Goal: Navigation & Orientation: Find specific page/section

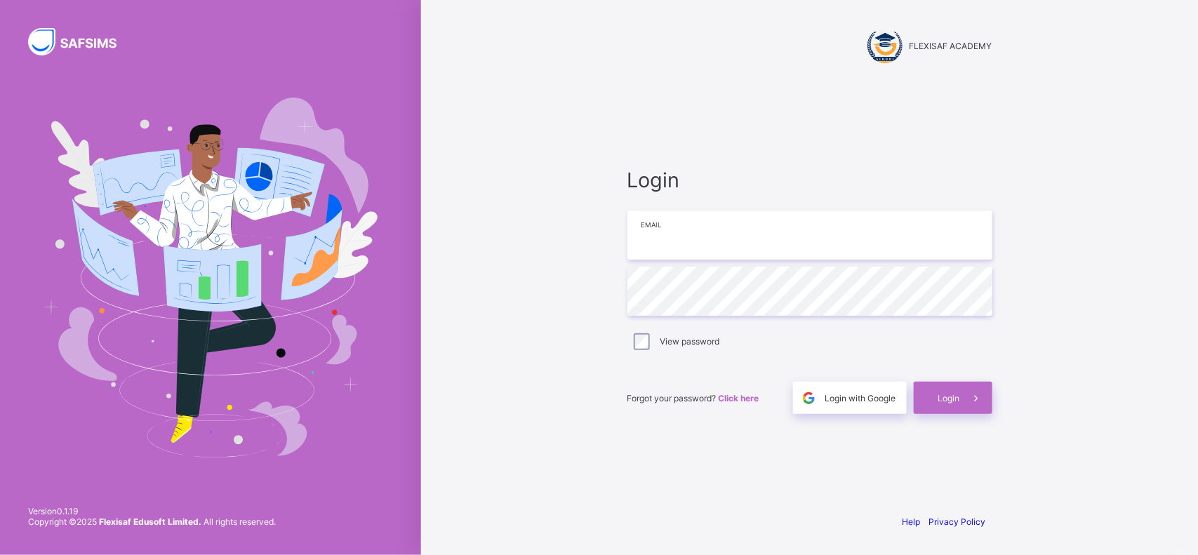
type input "**********"
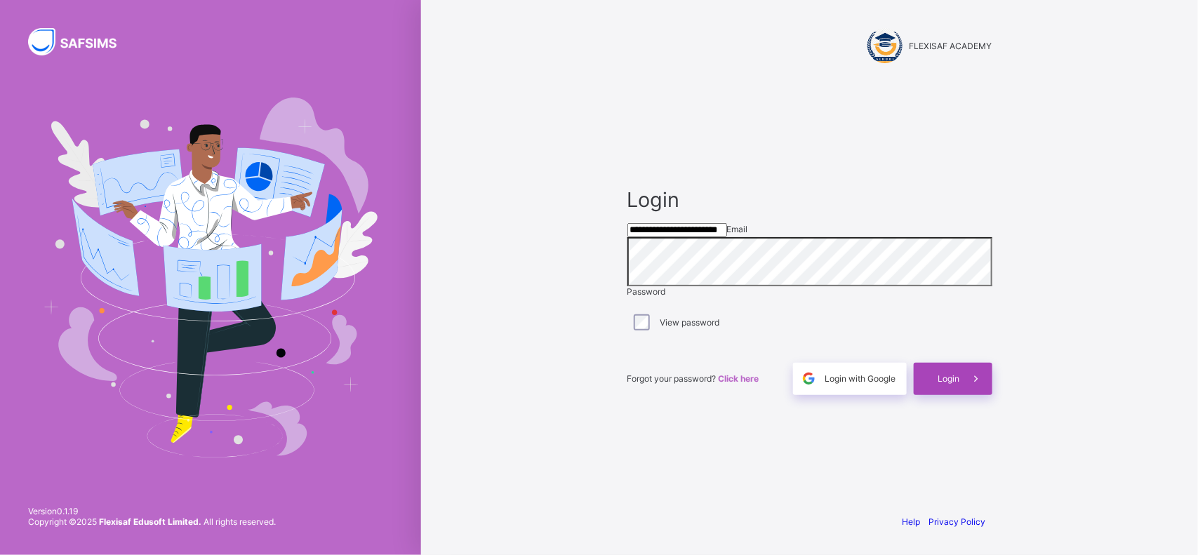
click at [596, 392] on div "Login" at bounding box center [953, 379] width 79 height 32
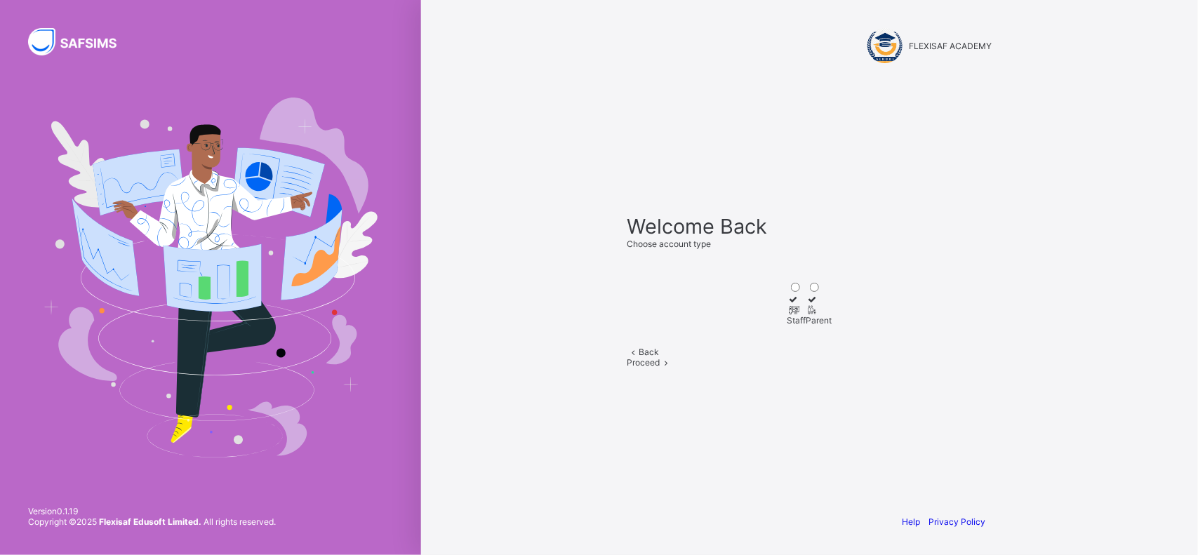
click at [596, 305] on icon at bounding box center [793, 310] width 12 height 11
click at [596, 368] on span at bounding box center [666, 362] width 12 height 11
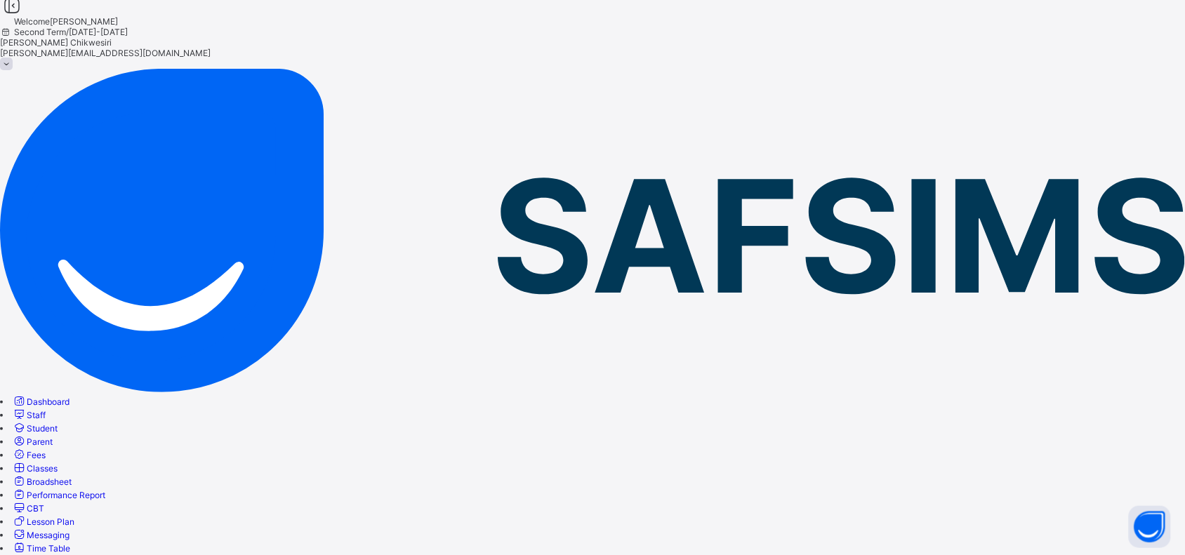
scroll to position [5, 0]
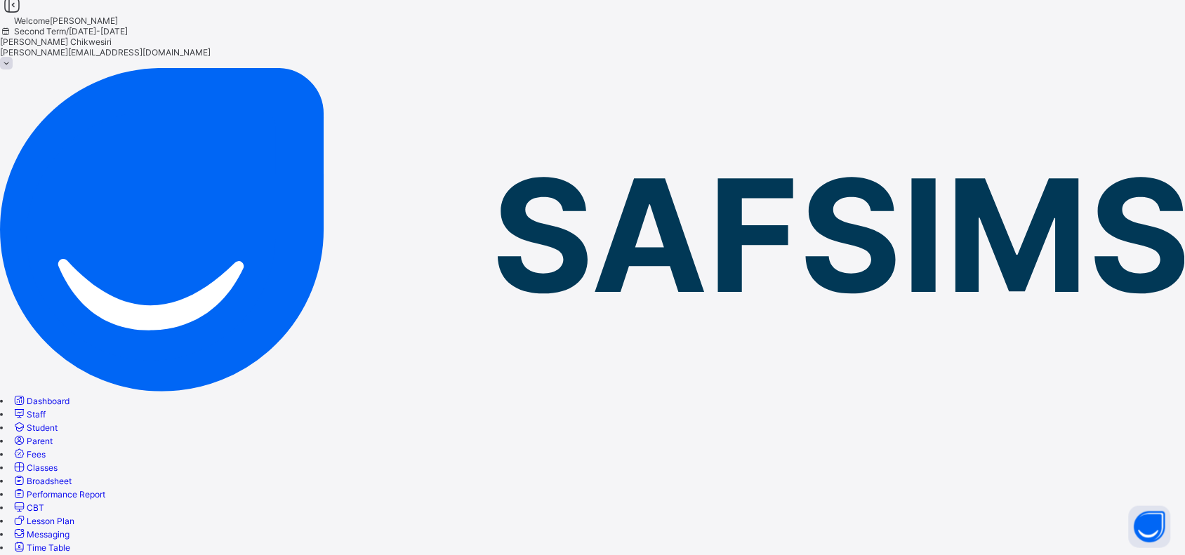
click at [69, 396] on span "Dashboard" at bounding box center [48, 401] width 43 height 11
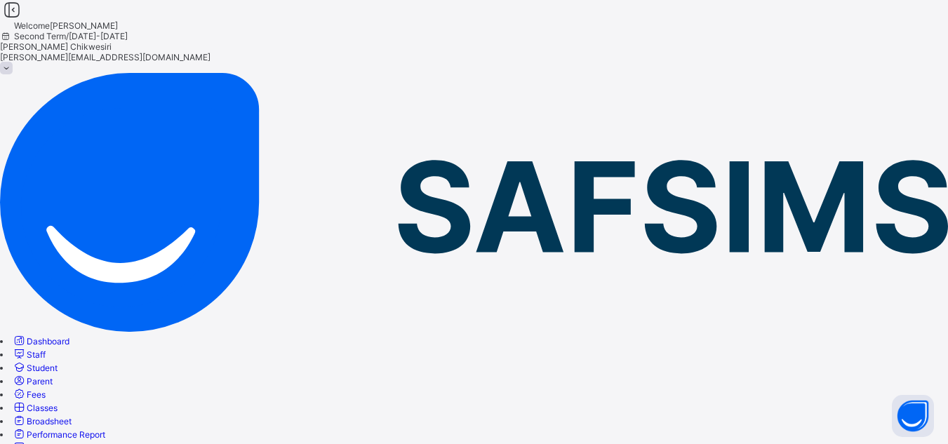
drag, startPoint x: 1173, startPoint y: 0, endPoint x: 641, endPoint y: 88, distance: 539.1
click at [46, 349] on span "Staff" at bounding box center [36, 354] width 19 height 11
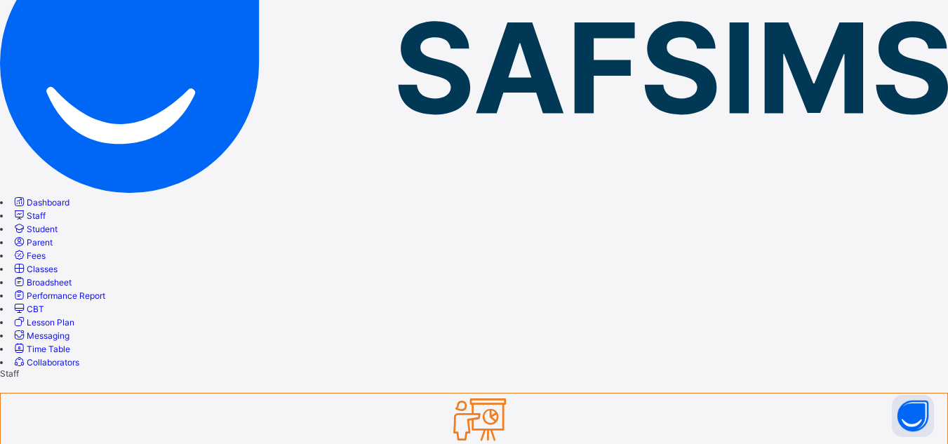
scroll to position [141, 0]
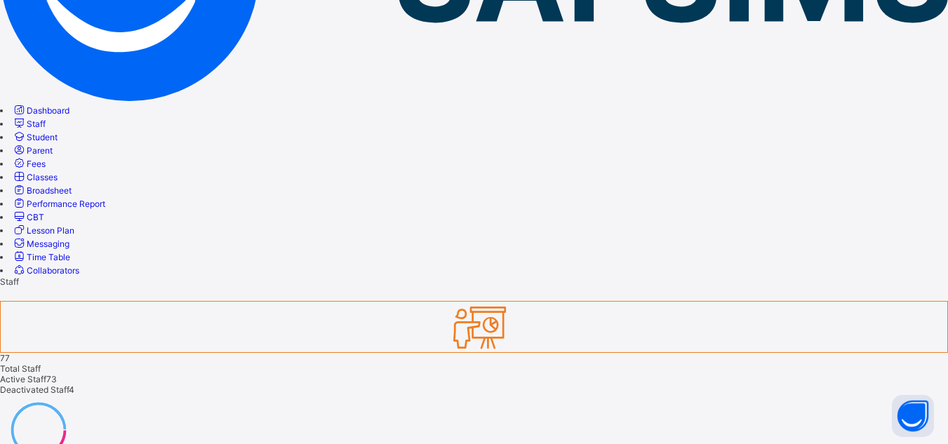
scroll to position [229, 0]
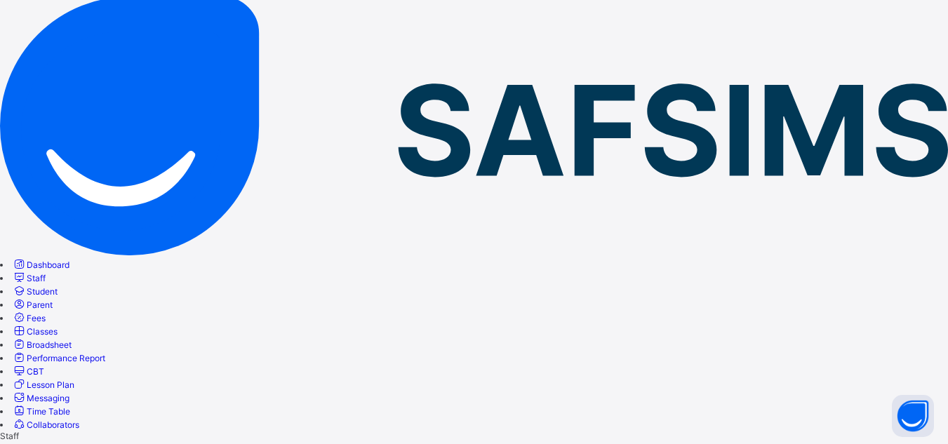
scroll to position [75, 0]
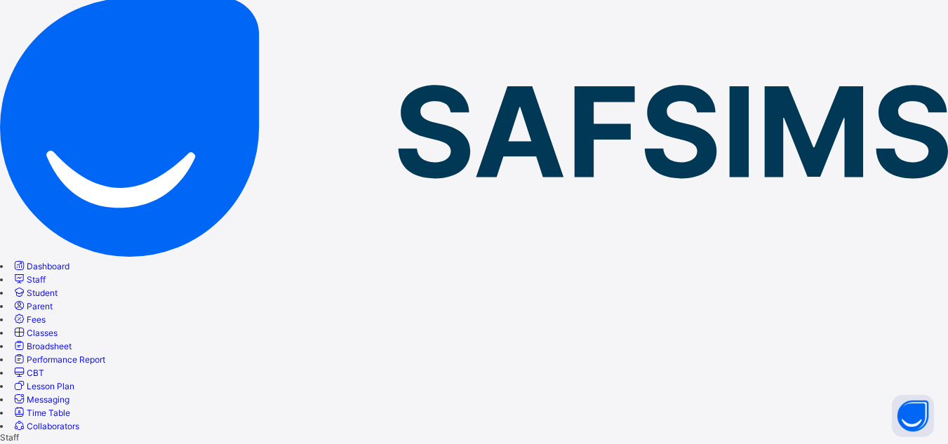
click at [58, 288] on span "Student" at bounding box center [42, 293] width 31 height 11
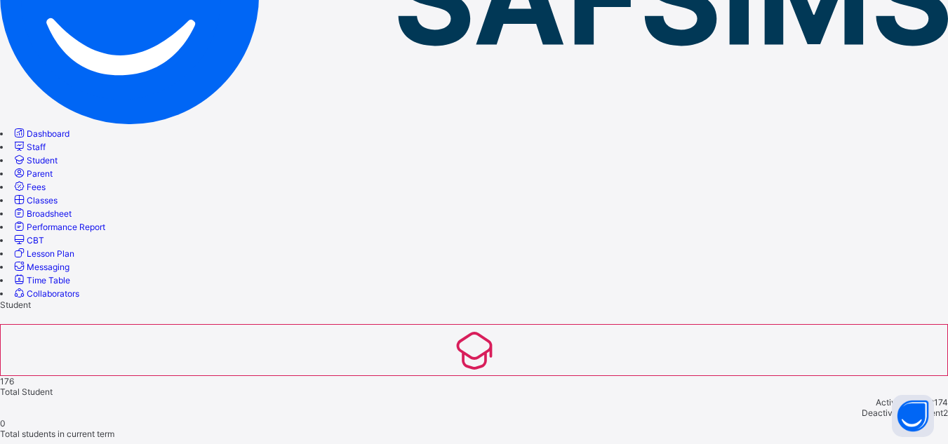
scroll to position [208, 0]
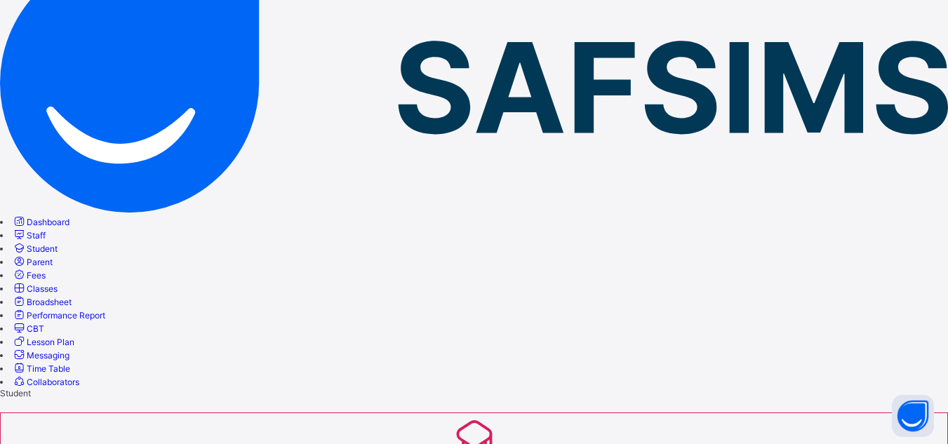
scroll to position [119, 0]
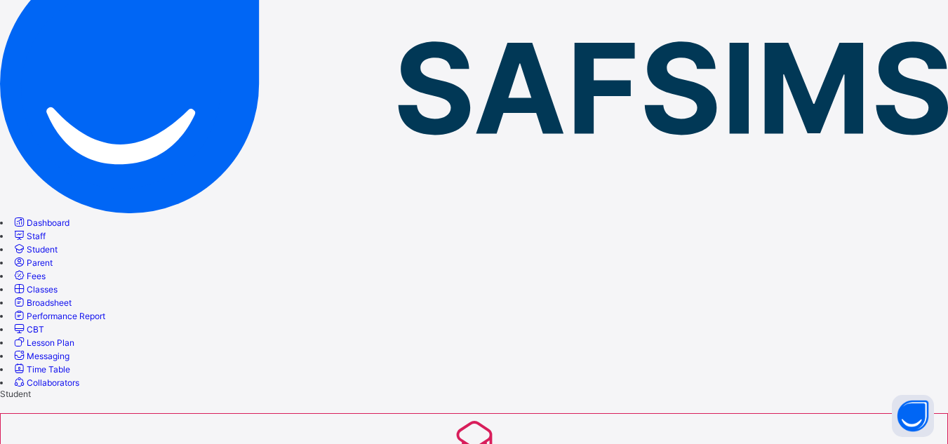
click at [53, 258] on span "Parent" at bounding box center [40, 263] width 26 height 11
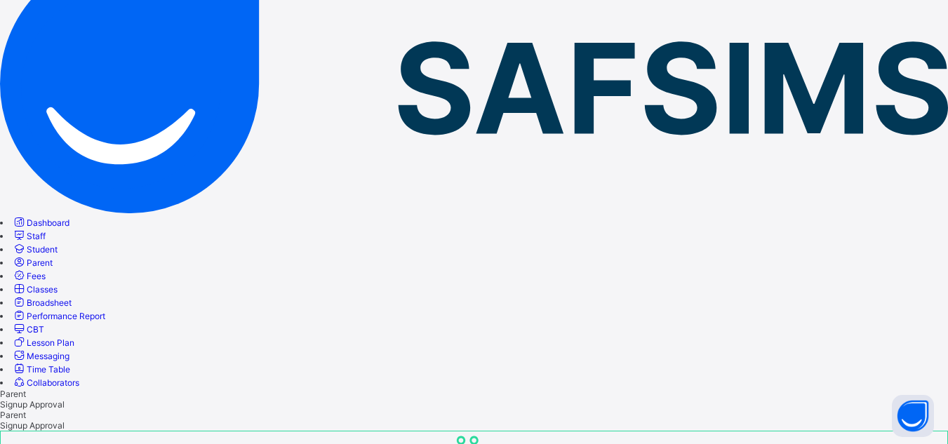
click at [46, 271] on link "Fees" at bounding box center [29, 276] width 34 height 11
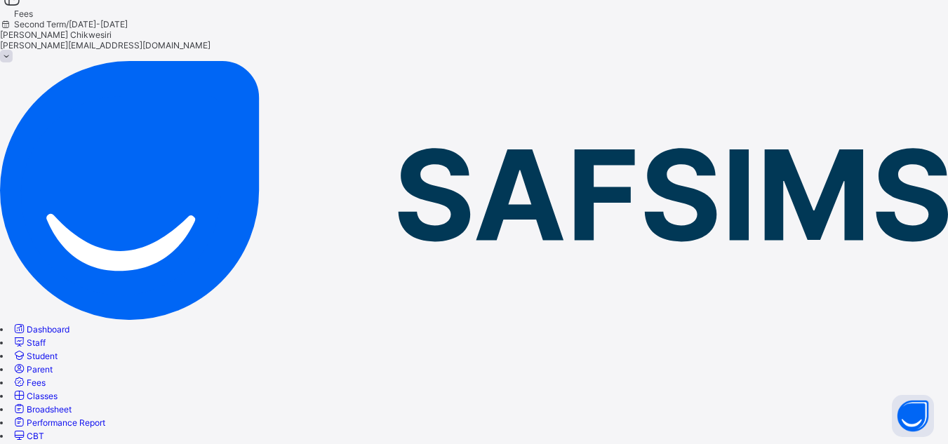
scroll to position [3, 0]
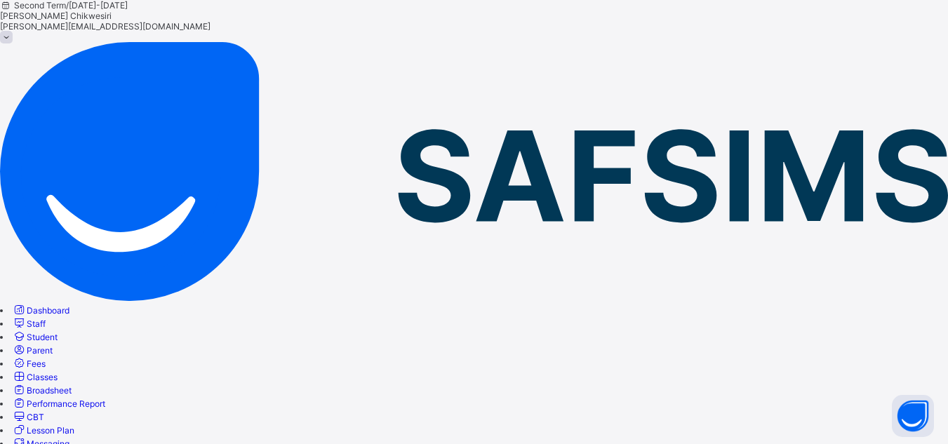
scroll to position [27, 0]
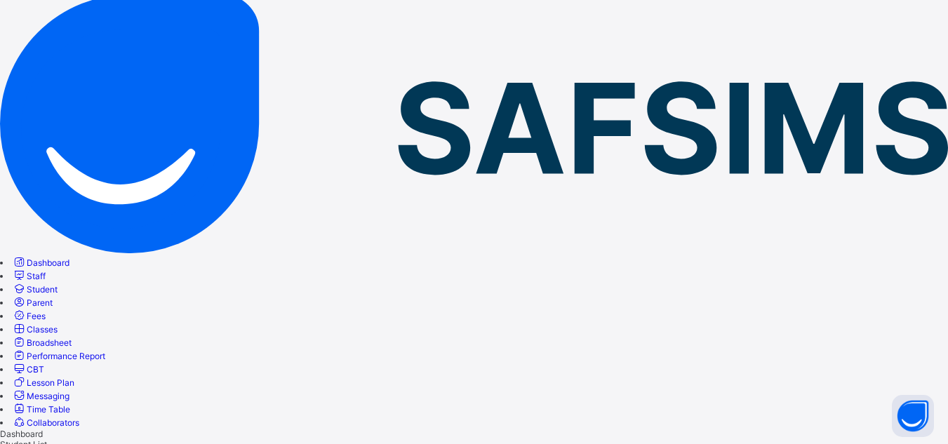
scroll to position [79, 0]
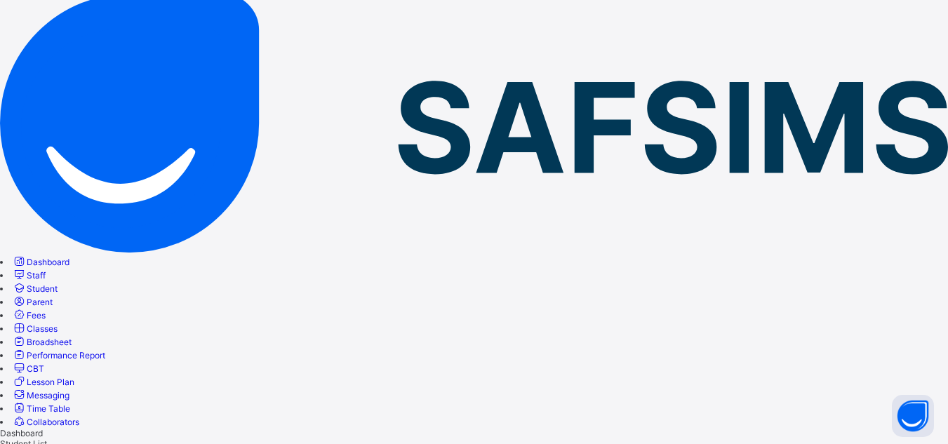
type input "*"
click at [58, 324] on span "Classes" at bounding box center [42, 329] width 31 height 11
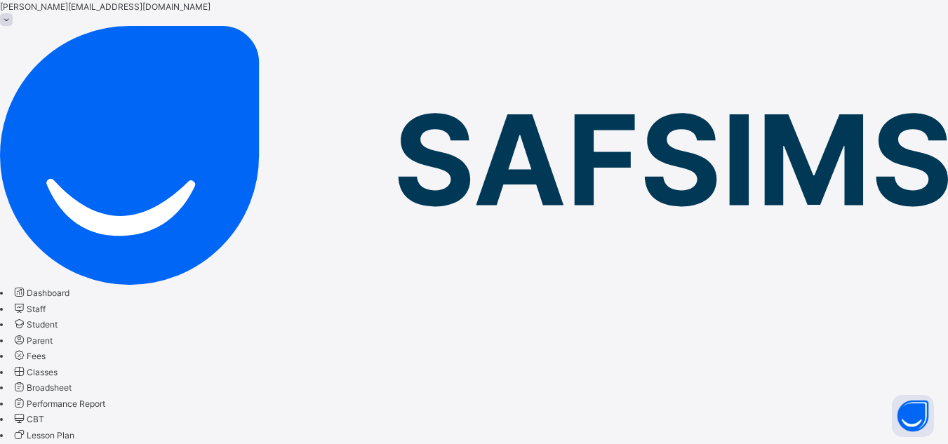
scroll to position [63, 0]
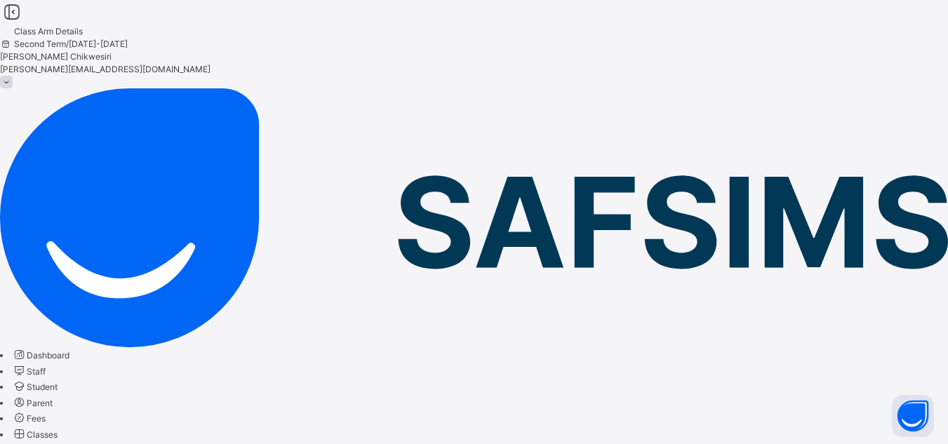
click at [128, 39] on span "Second Term / [DATE]-[DATE]" at bounding box center [64, 44] width 128 height 11
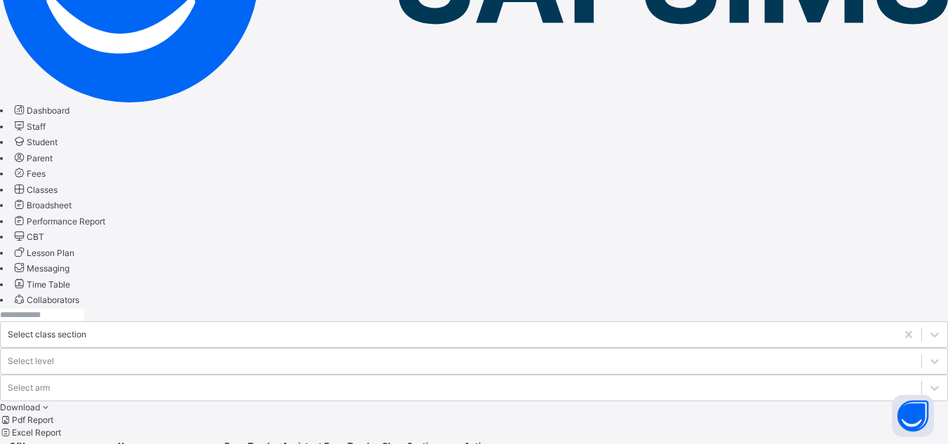
scroll to position [272, 0]
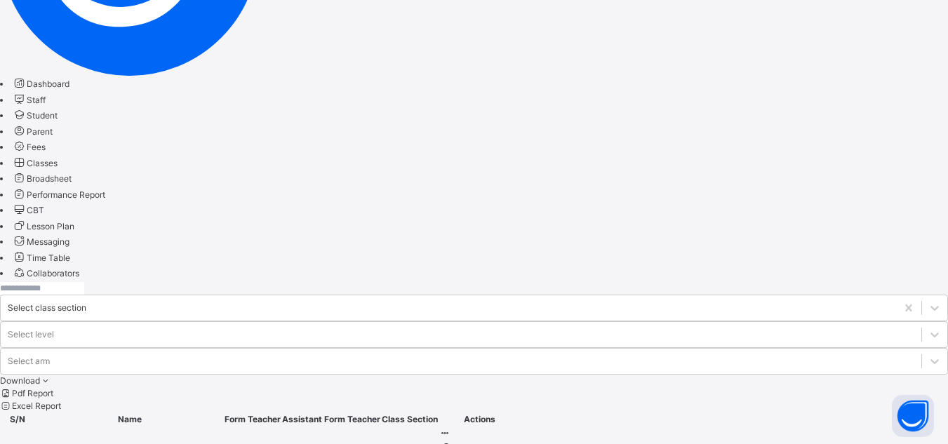
click at [58, 121] on span "Student" at bounding box center [42, 115] width 31 height 11
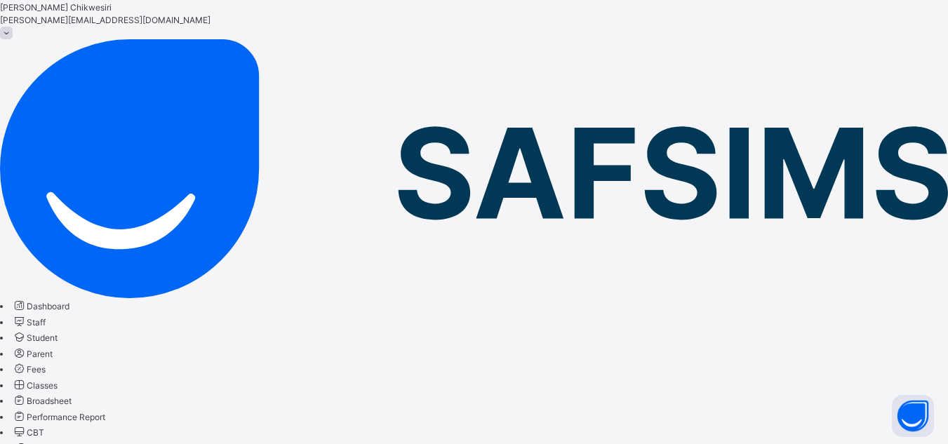
scroll to position [48, 0]
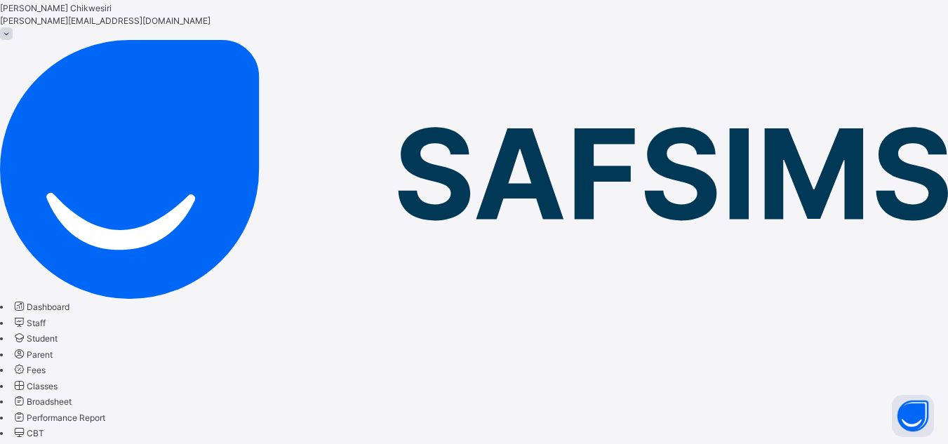
click at [58, 381] on span "Classes" at bounding box center [42, 386] width 31 height 11
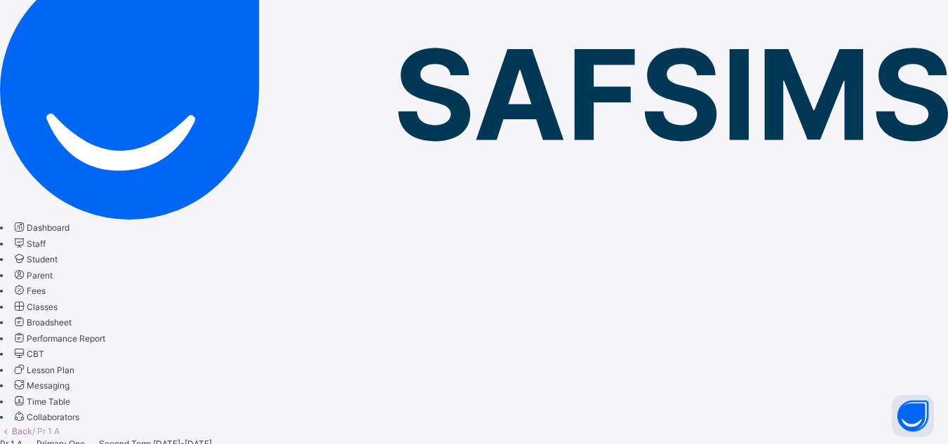
scroll to position [128, 0]
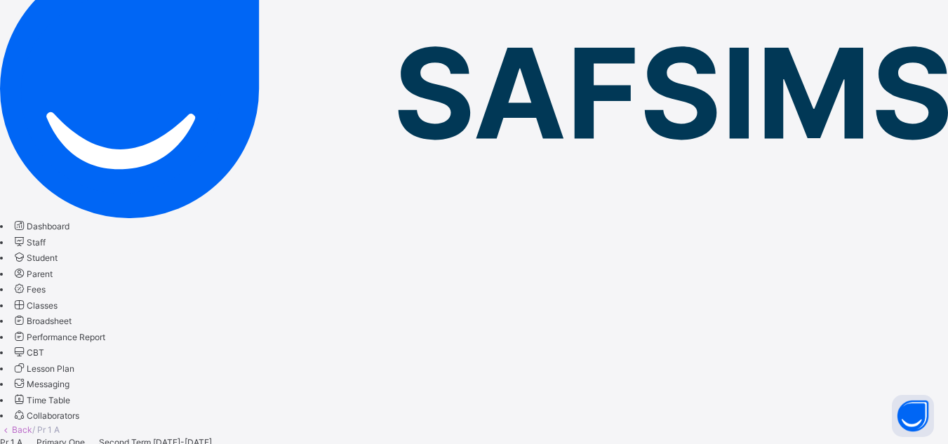
scroll to position [130, 0]
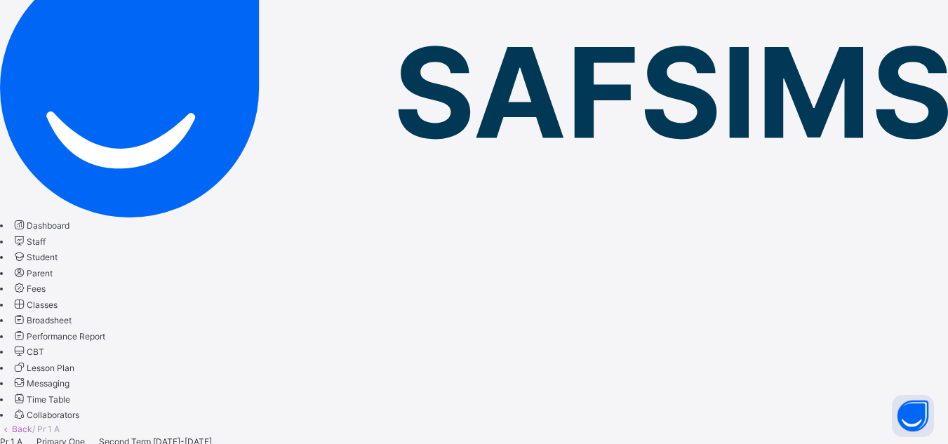
click at [72, 315] on span "Broadsheet" at bounding box center [49, 320] width 45 height 11
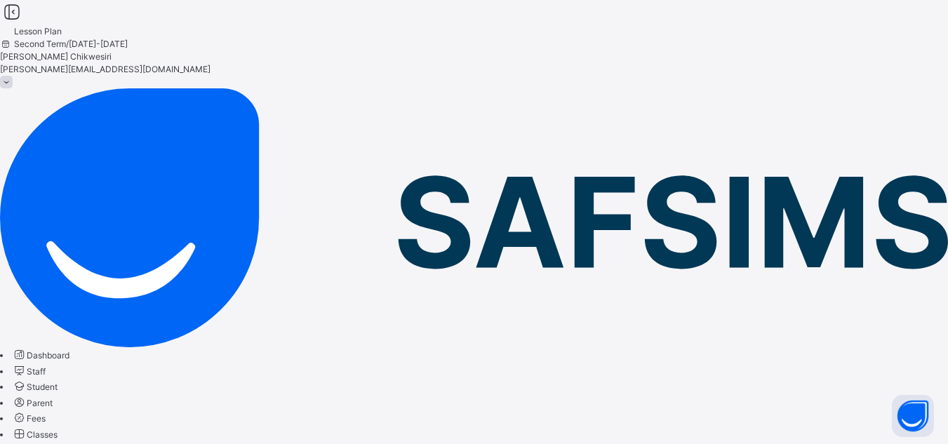
drag, startPoint x: 346, startPoint y: 119, endPoint x: 339, endPoint y: 175, distance: 56.6
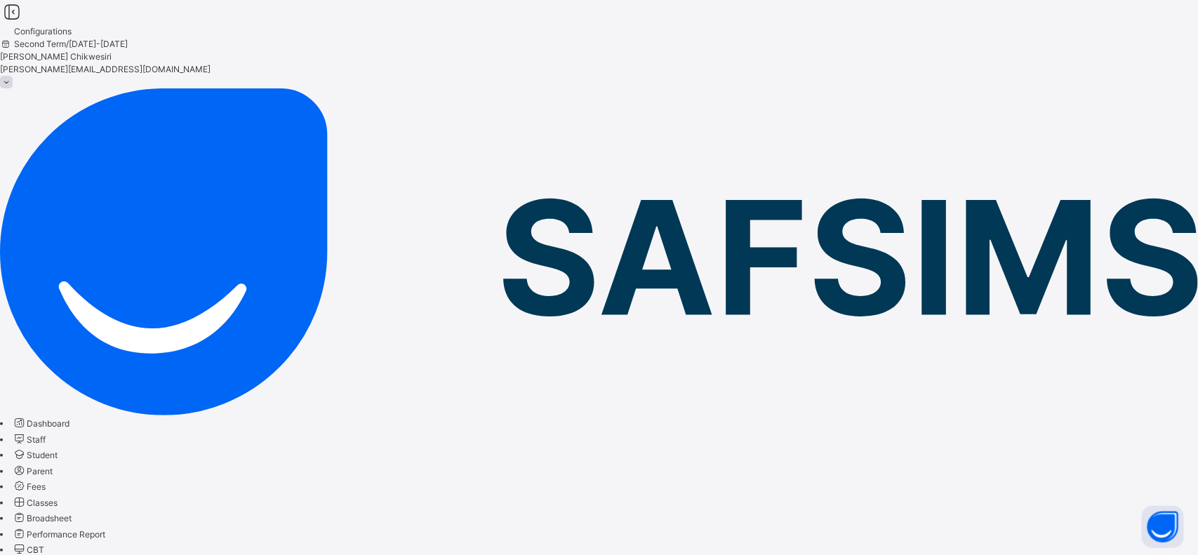
drag, startPoint x: 918, startPoint y: 2, endPoint x: 95, endPoint y: 419, distance: 922.7
click at [211, 64] on span "[PERSON_NAME][EMAIL_ADDRESS][DOMAIN_NAME]" at bounding box center [105, 69] width 211 height 11
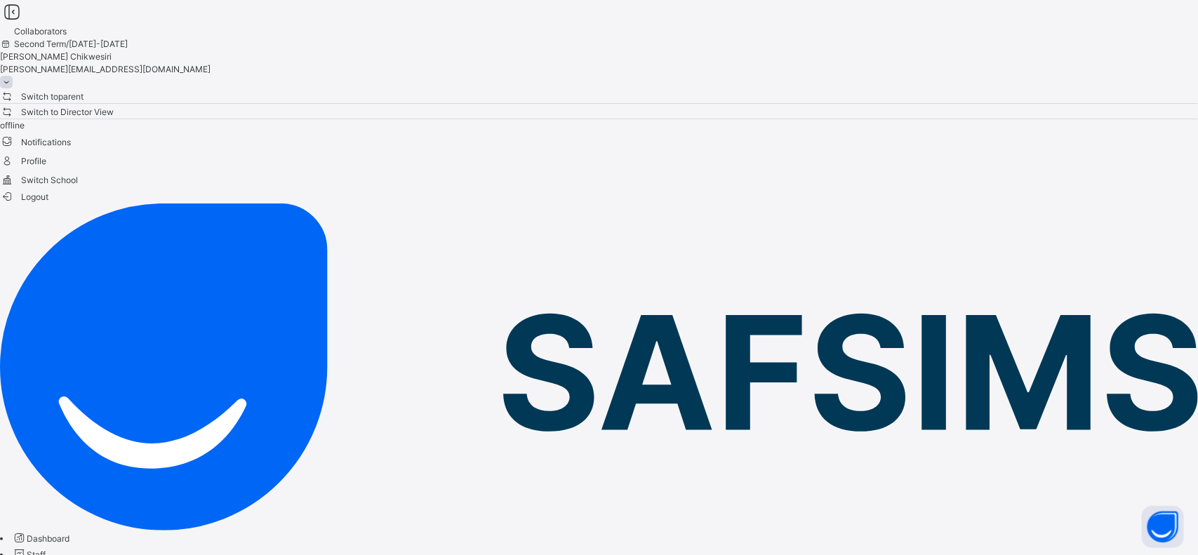
click at [84, 89] on span "Switch to parent" at bounding box center [42, 96] width 84 height 15
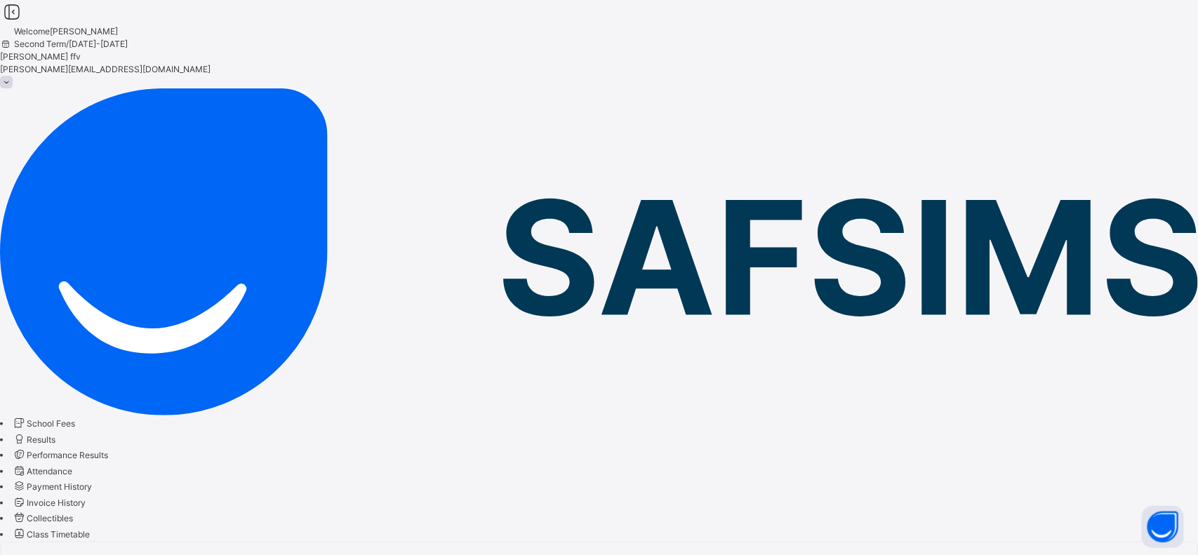
click at [75, 418] on span "School Fees" at bounding box center [51, 423] width 48 height 11
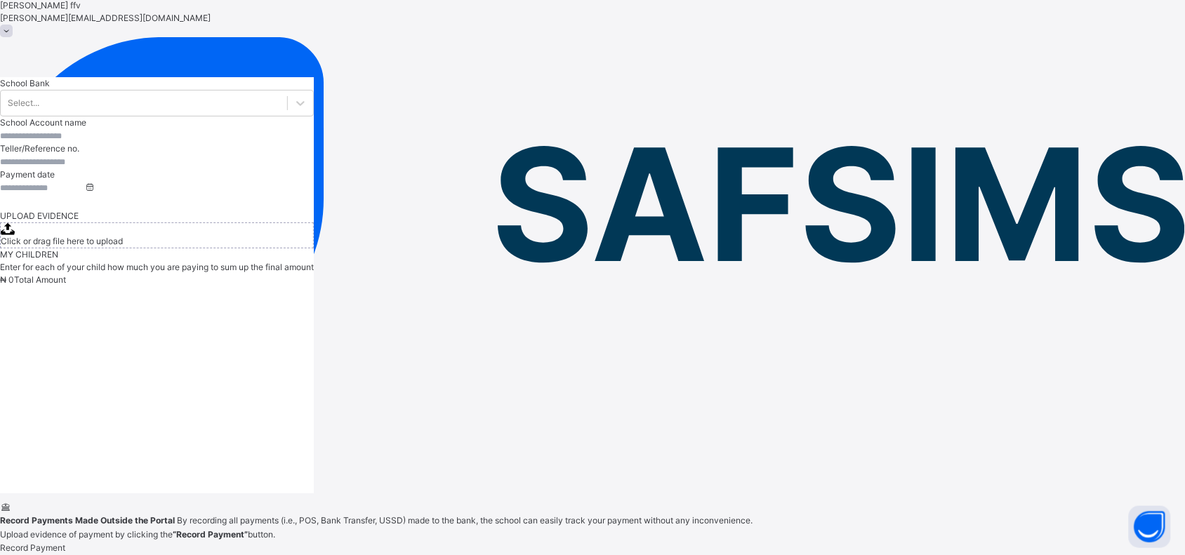
scroll to position [64, 0]
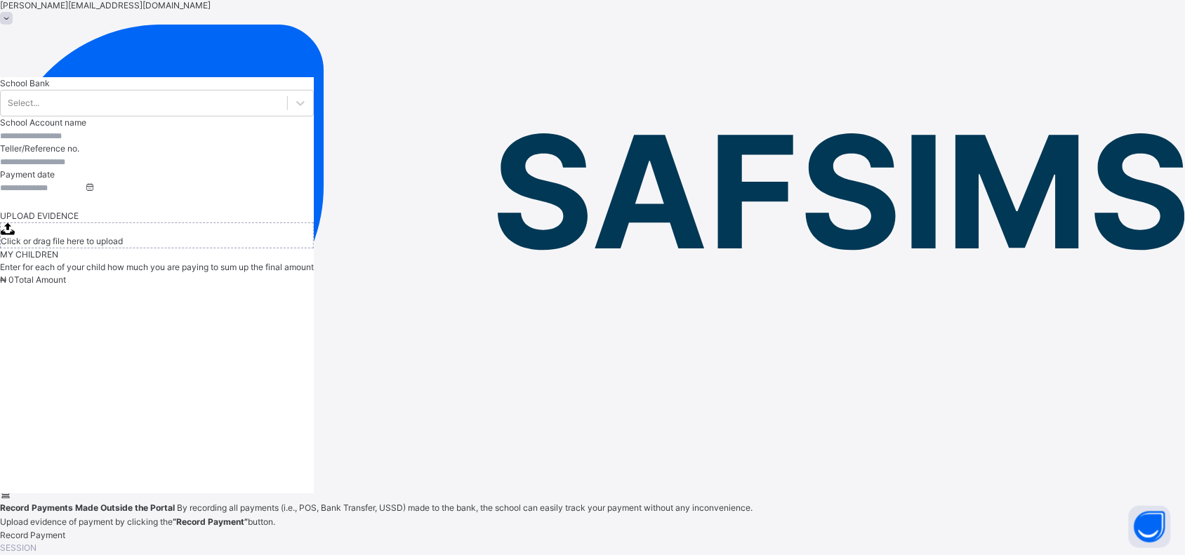
click at [55, 367] on span "Results" at bounding box center [41, 372] width 29 height 11
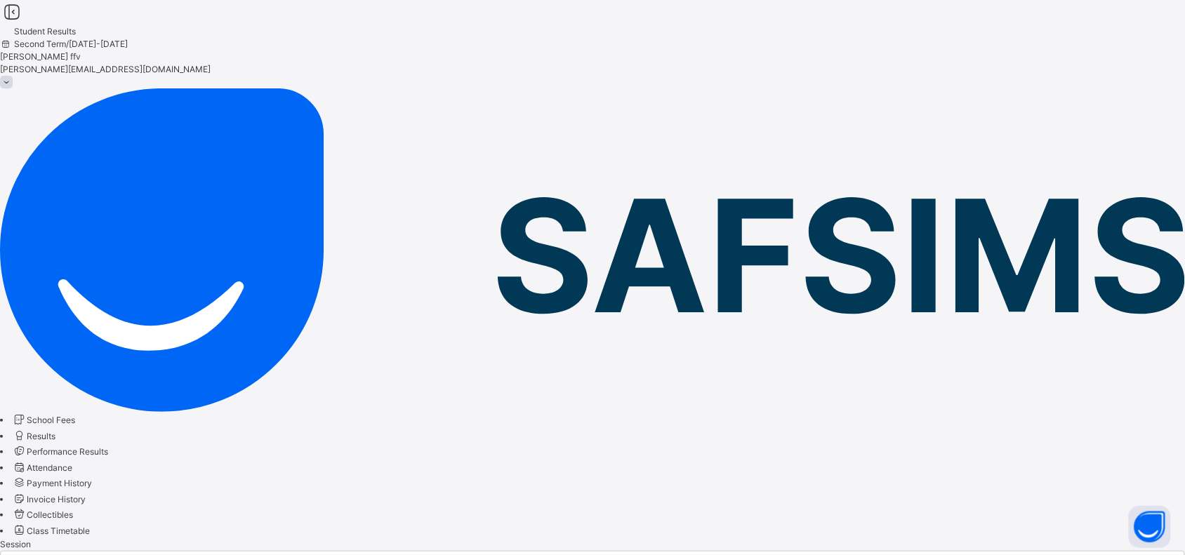
click at [108, 446] on span "Performance Results" at bounding box center [67, 451] width 81 height 11
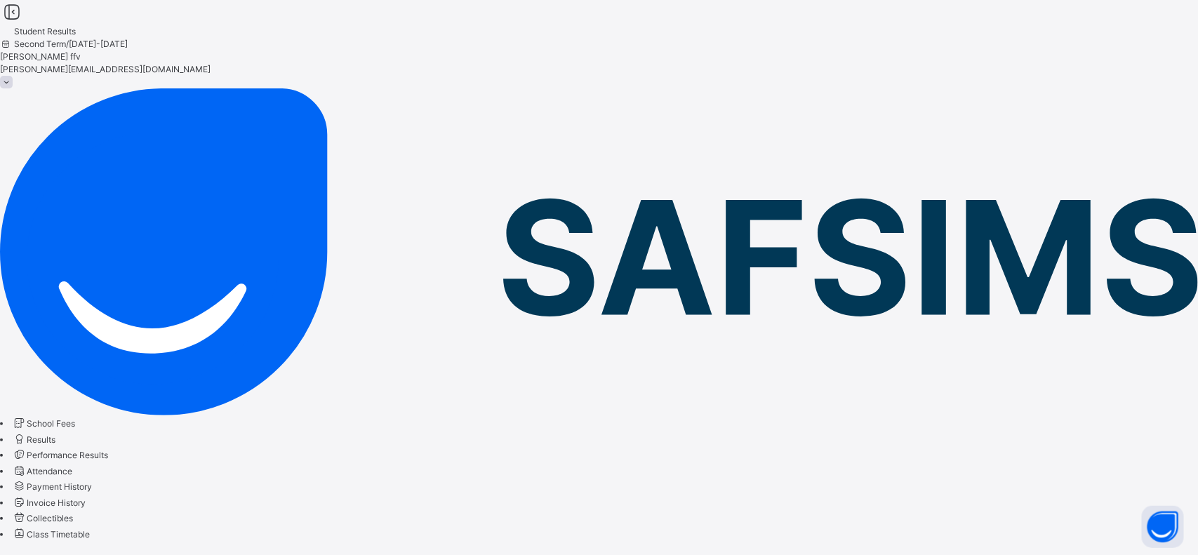
click at [72, 466] on span "Attendance" at bounding box center [50, 471] width 46 height 11
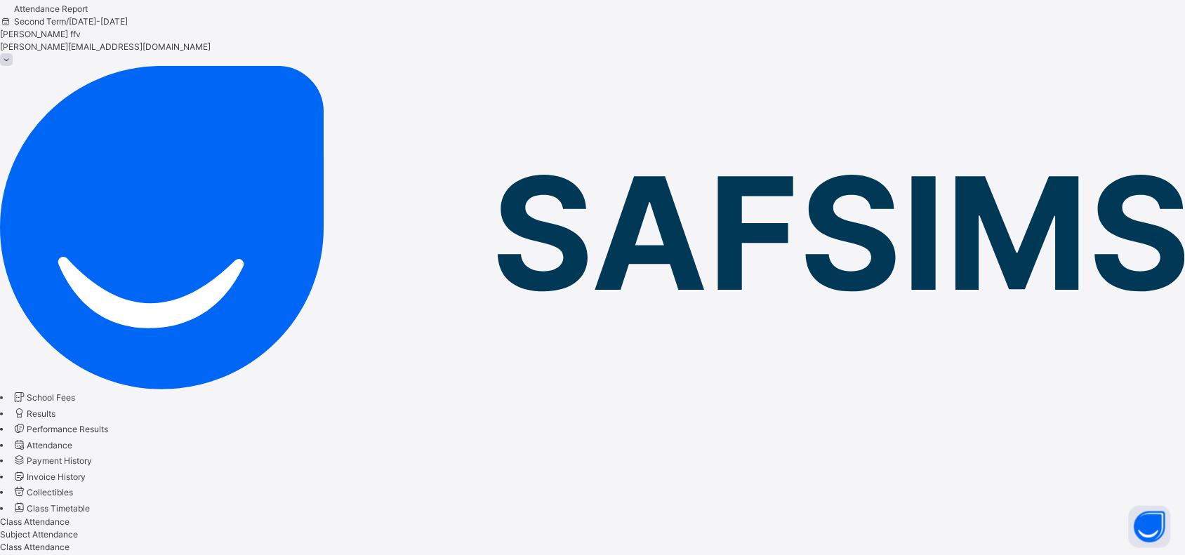
scroll to position [23, 0]
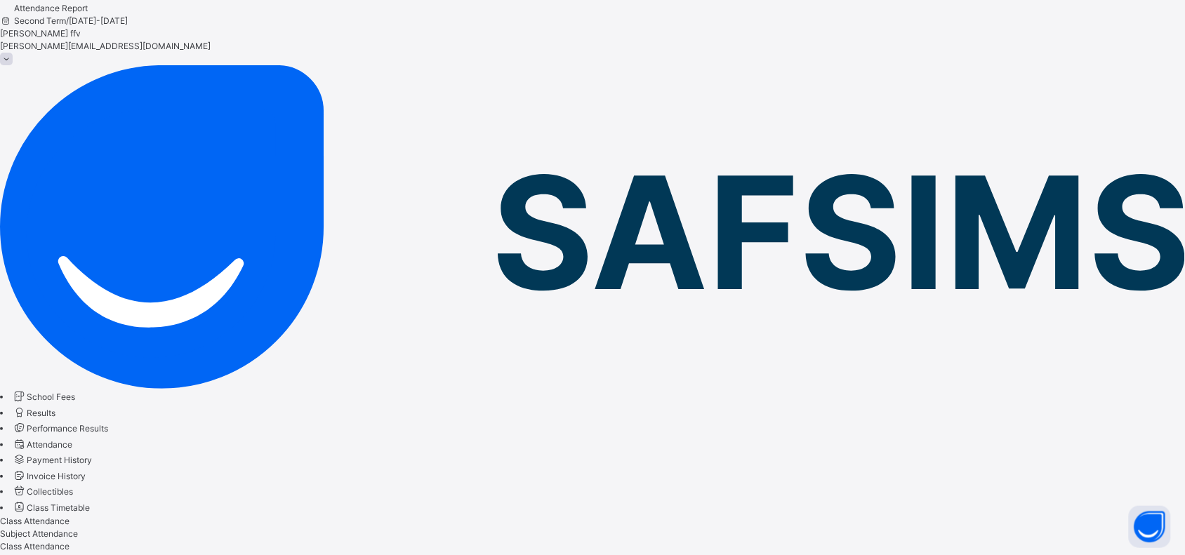
click at [91, 455] on link "Payment History" at bounding box center [52, 460] width 80 height 11
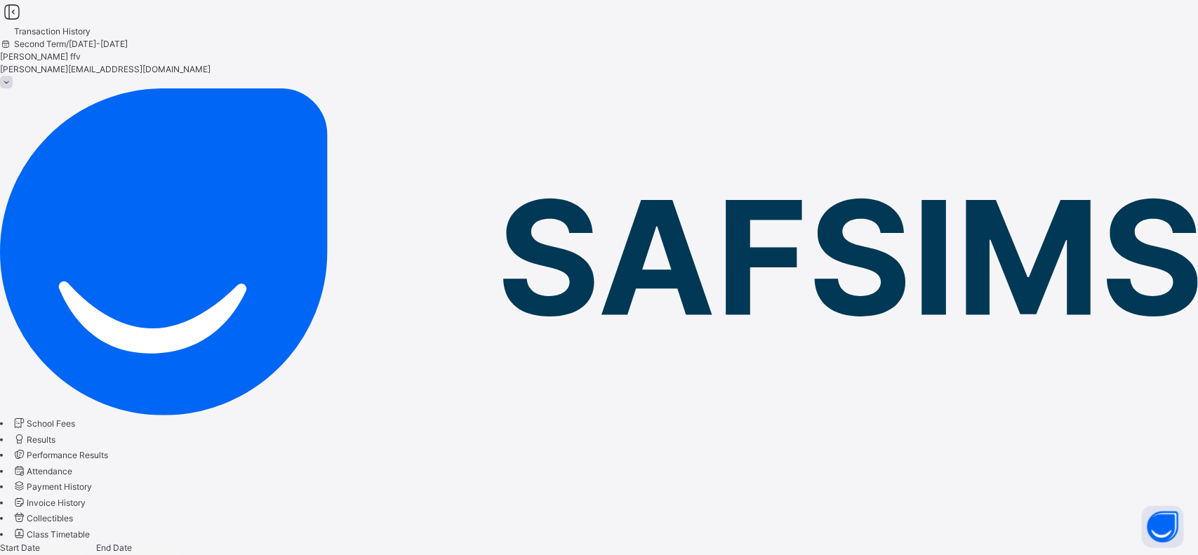
click at [86, 498] on span "Invoice History" at bounding box center [56, 503] width 59 height 11
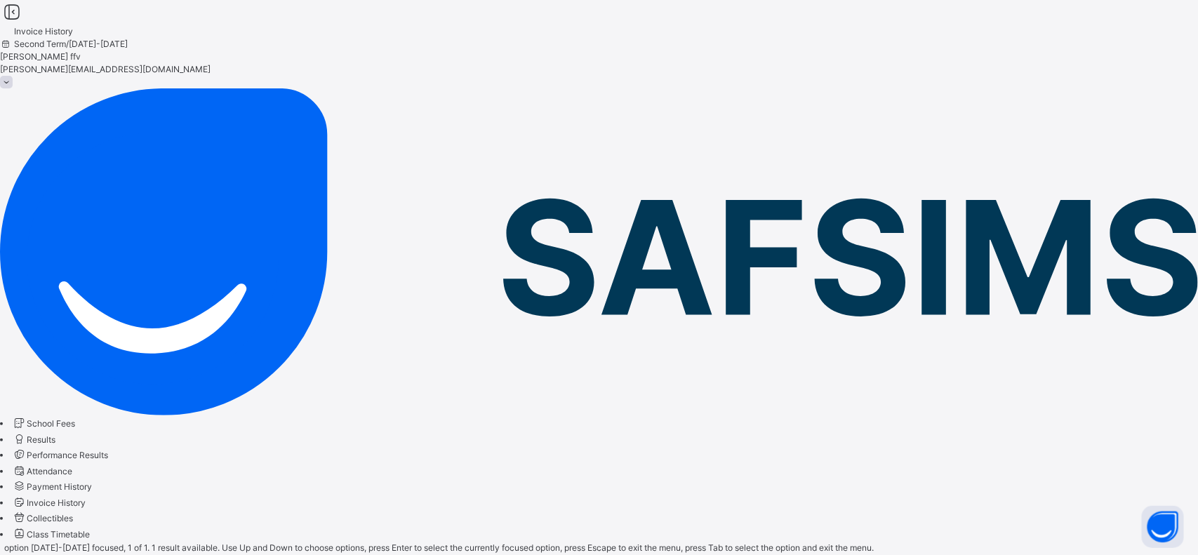
click at [66, 554] on div "[DATE]-[DATE]" at bounding box center [36, 565] width 59 height 13
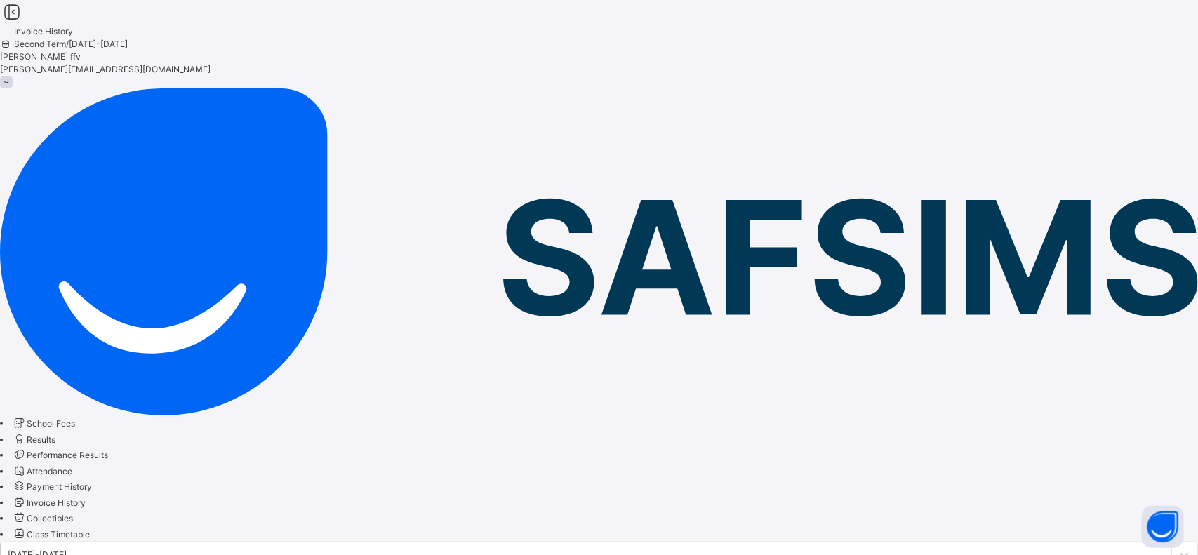
click at [56, 513] on span "Collectibles" at bounding box center [50, 518] width 46 height 11
click at [67, 529] on span "Class Timetable" at bounding box center [58, 534] width 63 height 11
click at [596, 51] on span "[PERSON_NAME]" at bounding box center [599, 57] width 1198 height 13
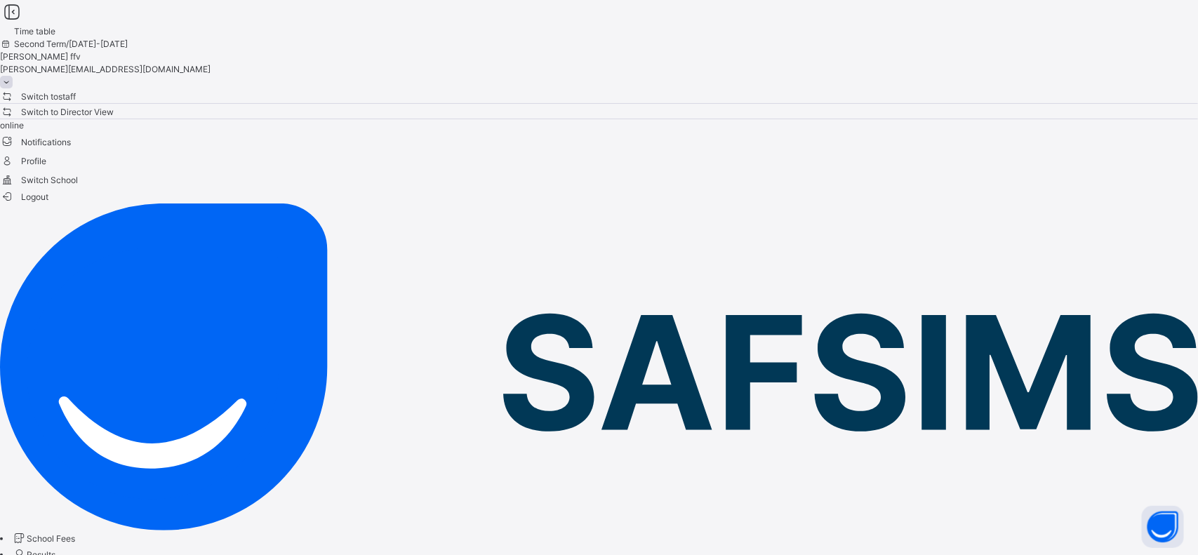
click at [76, 89] on span "Switch to staff" at bounding box center [38, 96] width 76 height 15
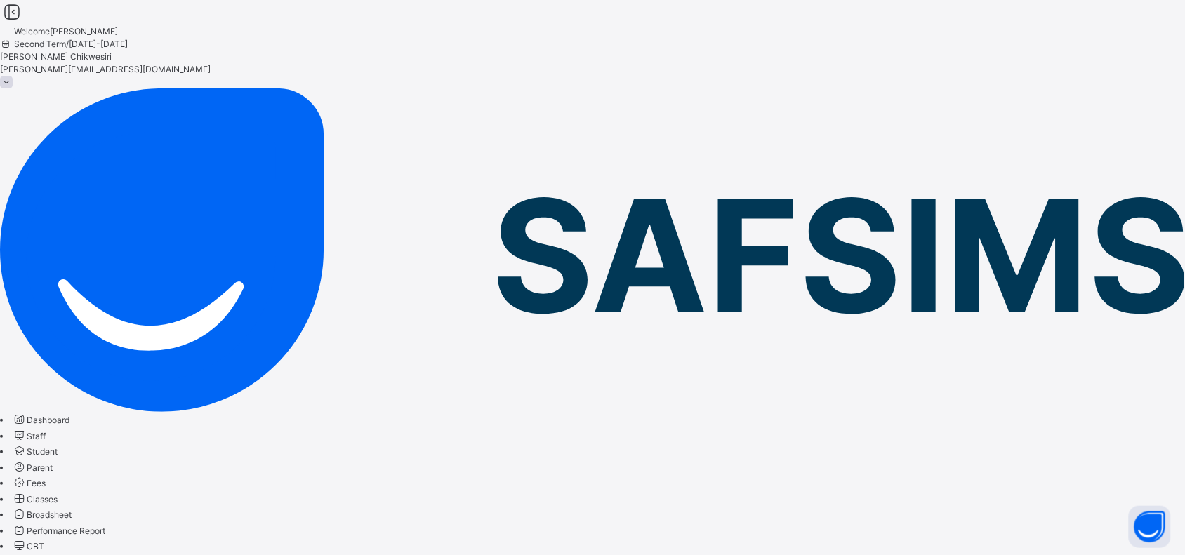
click at [58, 446] on span "Student" at bounding box center [42, 451] width 31 height 11
click at [46, 478] on span "Fees" at bounding box center [36, 483] width 19 height 11
click at [58, 494] on span "Classes" at bounding box center [42, 499] width 31 height 11
click at [72, 509] on span "Broadsheet" at bounding box center [49, 514] width 45 height 11
